Goal: Task Accomplishment & Management: Manage account settings

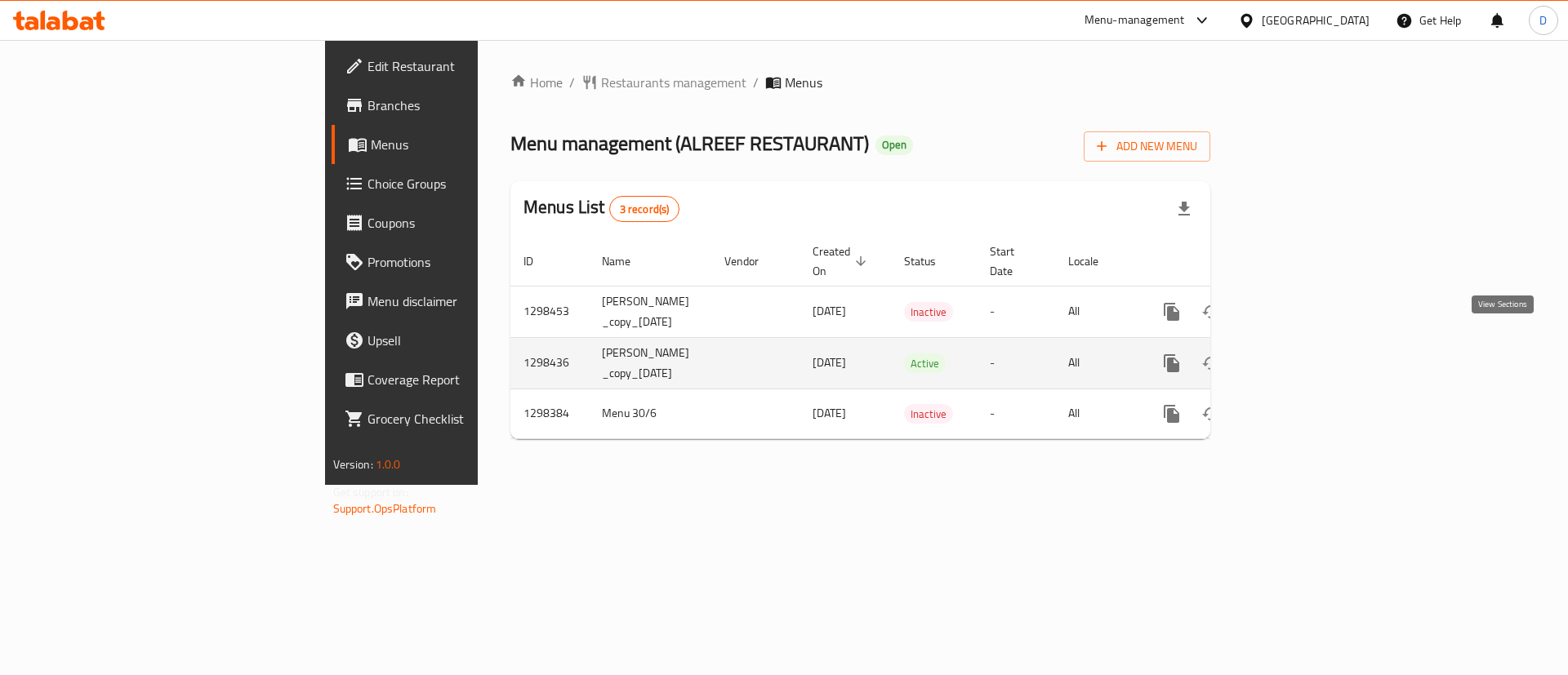
click at [1299, 353] on icon "enhanced table" at bounding box center [1289, 363] width 19 height 19
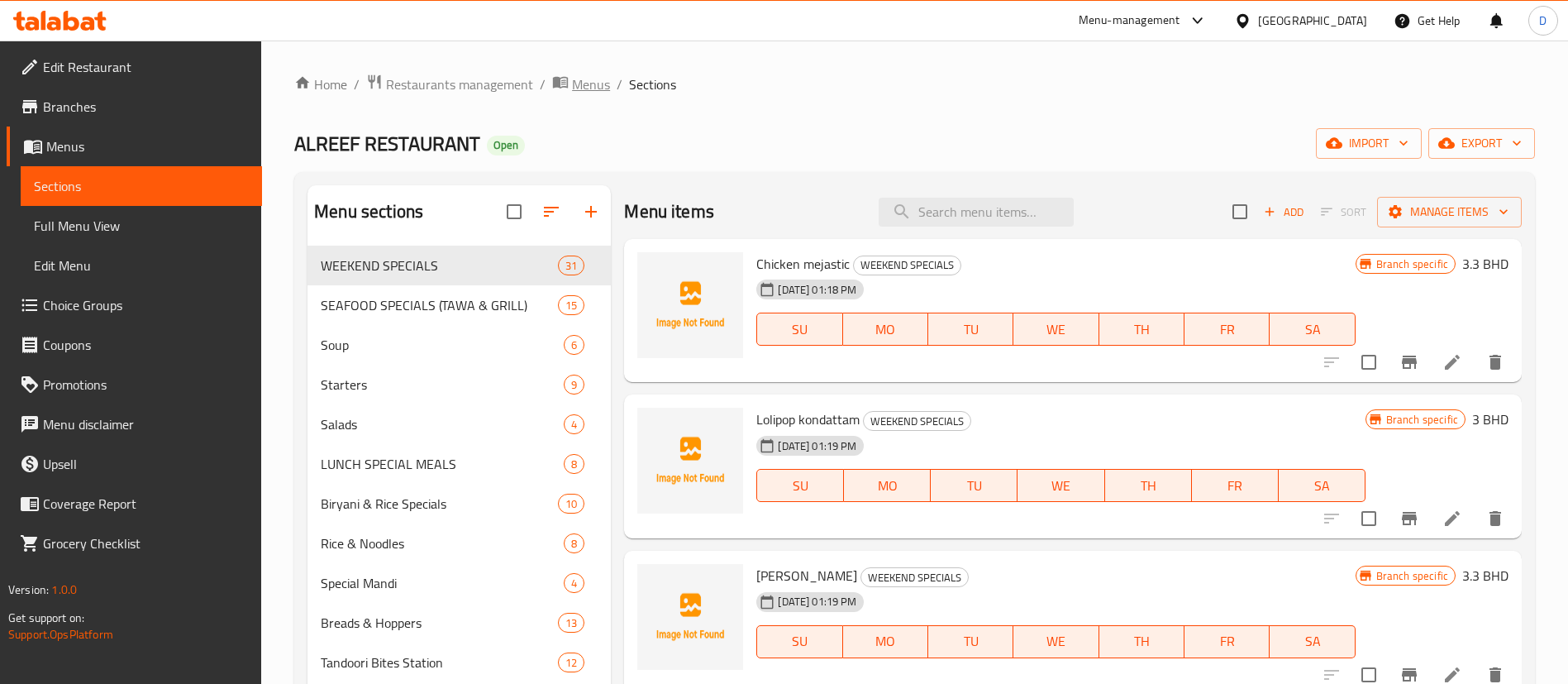
click at [584, 76] on span "Menus" at bounding box center [591, 84] width 38 height 19
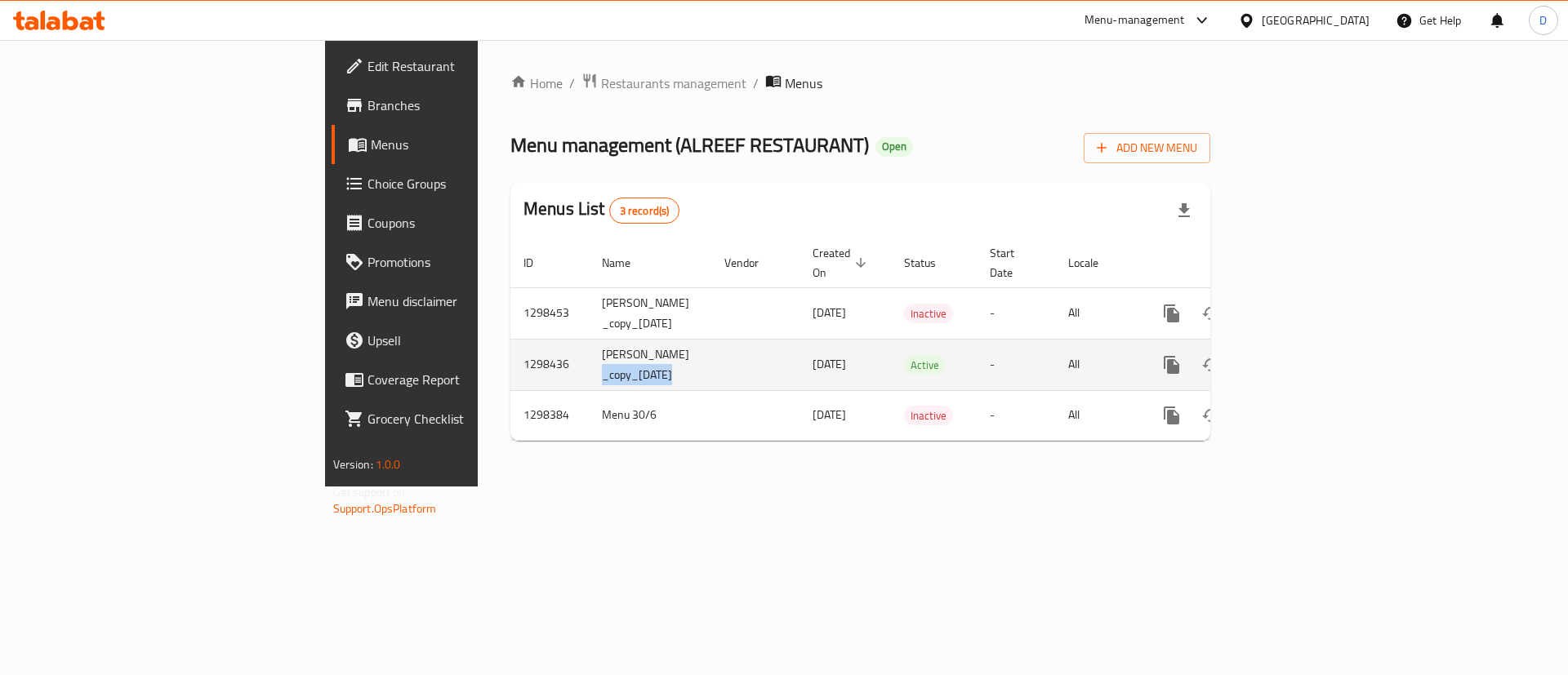
drag, startPoint x: 474, startPoint y: 340, endPoint x: 602, endPoint y: 332, distance: 128.2
click at [602, 338] on tr "1298436 [PERSON_NAME] _copy_[DATE] [DATE] Active - All" at bounding box center [916, 364] width 811 height 51
click at [799, 338] on td "[DATE]" at bounding box center [845, 364] width 92 height 51
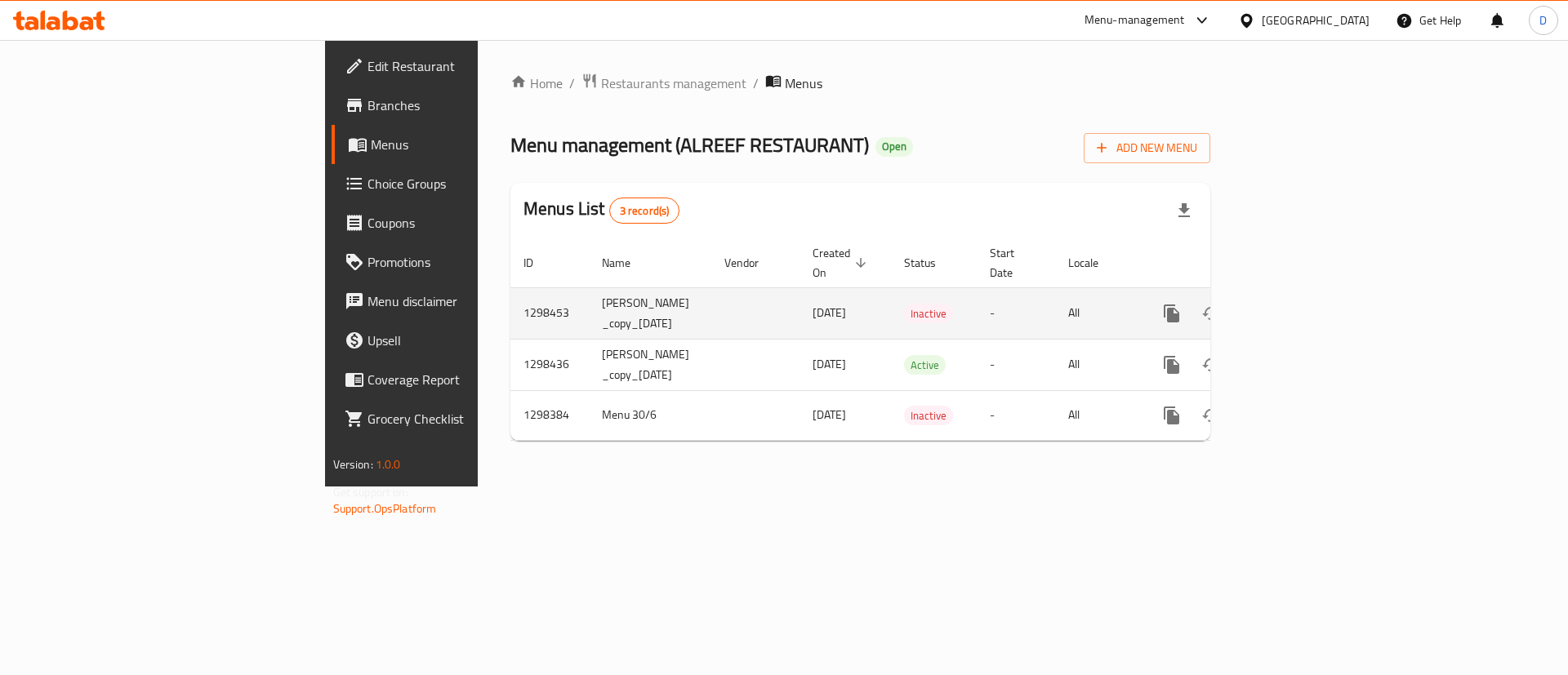
click at [589, 310] on td "[PERSON_NAME] _copy_[DATE]" at bounding box center [650, 312] width 122 height 51
click at [589, 302] on td "[PERSON_NAME] _copy_[DATE]" at bounding box center [650, 312] width 122 height 51
